Goal: Task Accomplishment & Management: Manage account settings

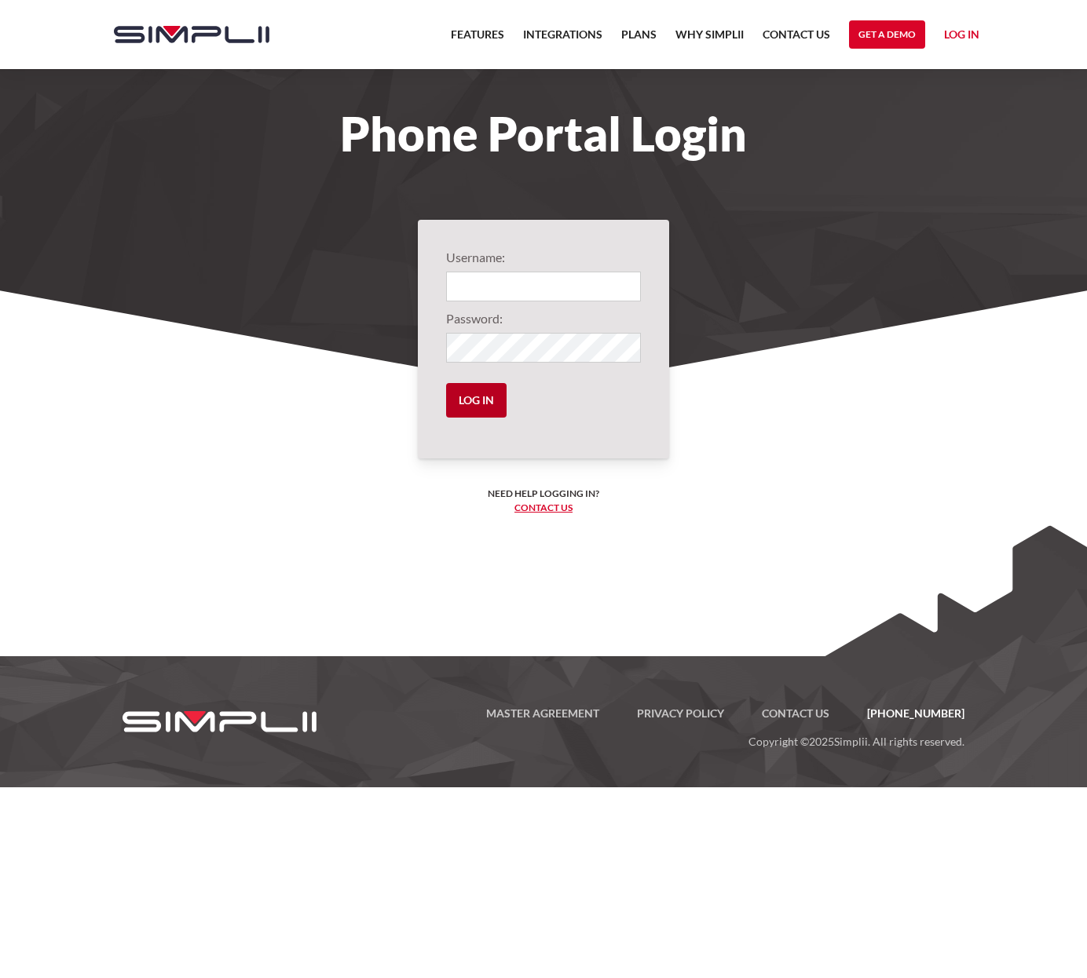
type input "1532@statewideins"
click at [481, 411] on input "Log in" at bounding box center [476, 400] width 60 height 35
click at [484, 403] on input "Log in" at bounding box center [476, 400] width 60 height 35
click at [469, 399] on input "Log in" at bounding box center [476, 400] width 60 height 35
click at [477, 400] on input "Log in" at bounding box center [476, 400] width 60 height 35
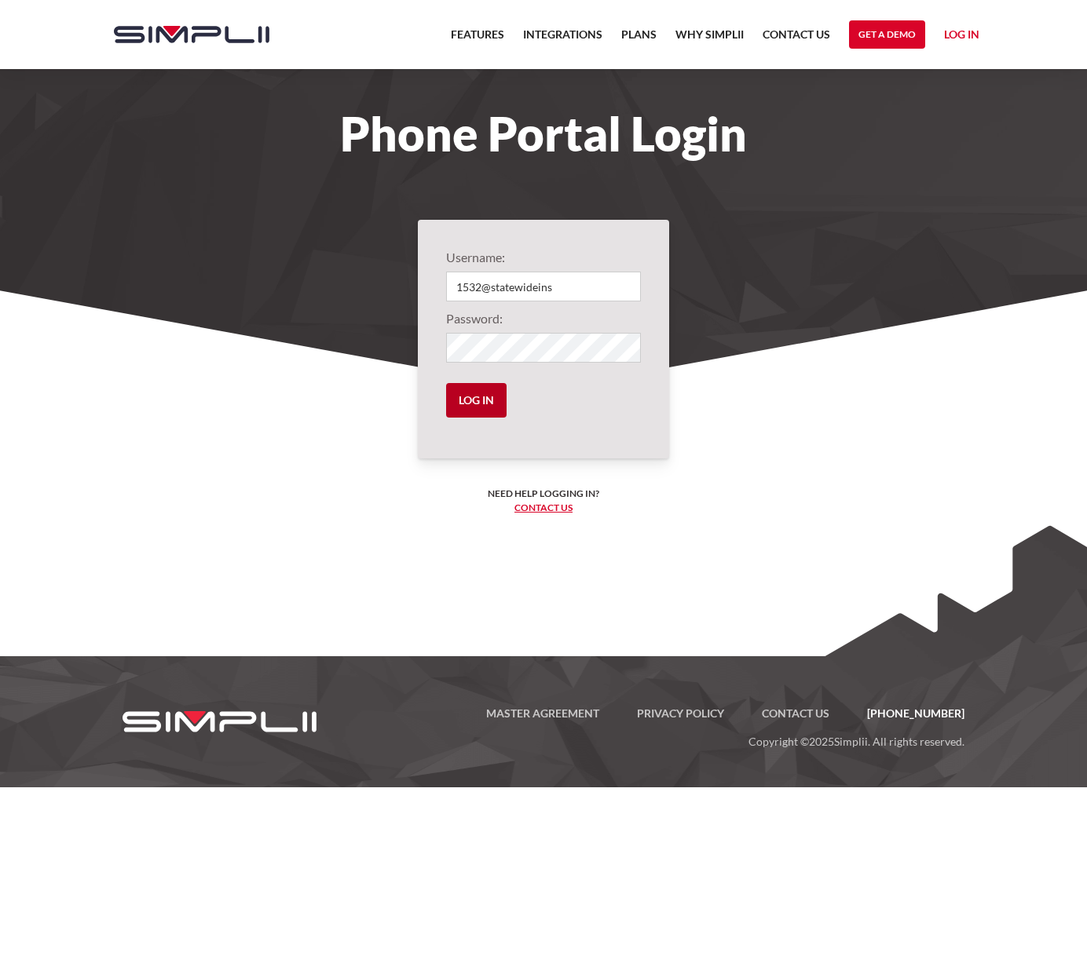
click at [473, 415] on input "Log in" at bounding box center [476, 400] width 60 height 35
click at [861, 470] on section "Username: 1532@statewideins Password: Log in Need help logging in? ‍ Contact us…" at bounding box center [543, 490] width 1087 height 407
click at [861, 469] on section "Username: 1532@statewideins Password: Log in Need help logging in? ‍ Contact us…" at bounding box center [543, 490] width 1087 height 407
click at [898, 136] on h1 "Phone Portal Login" at bounding box center [543, 133] width 890 height 35
click at [967, 32] on link "Log in" at bounding box center [961, 37] width 35 height 24
